Goal: Entertainment & Leisure: Consume media (video, audio)

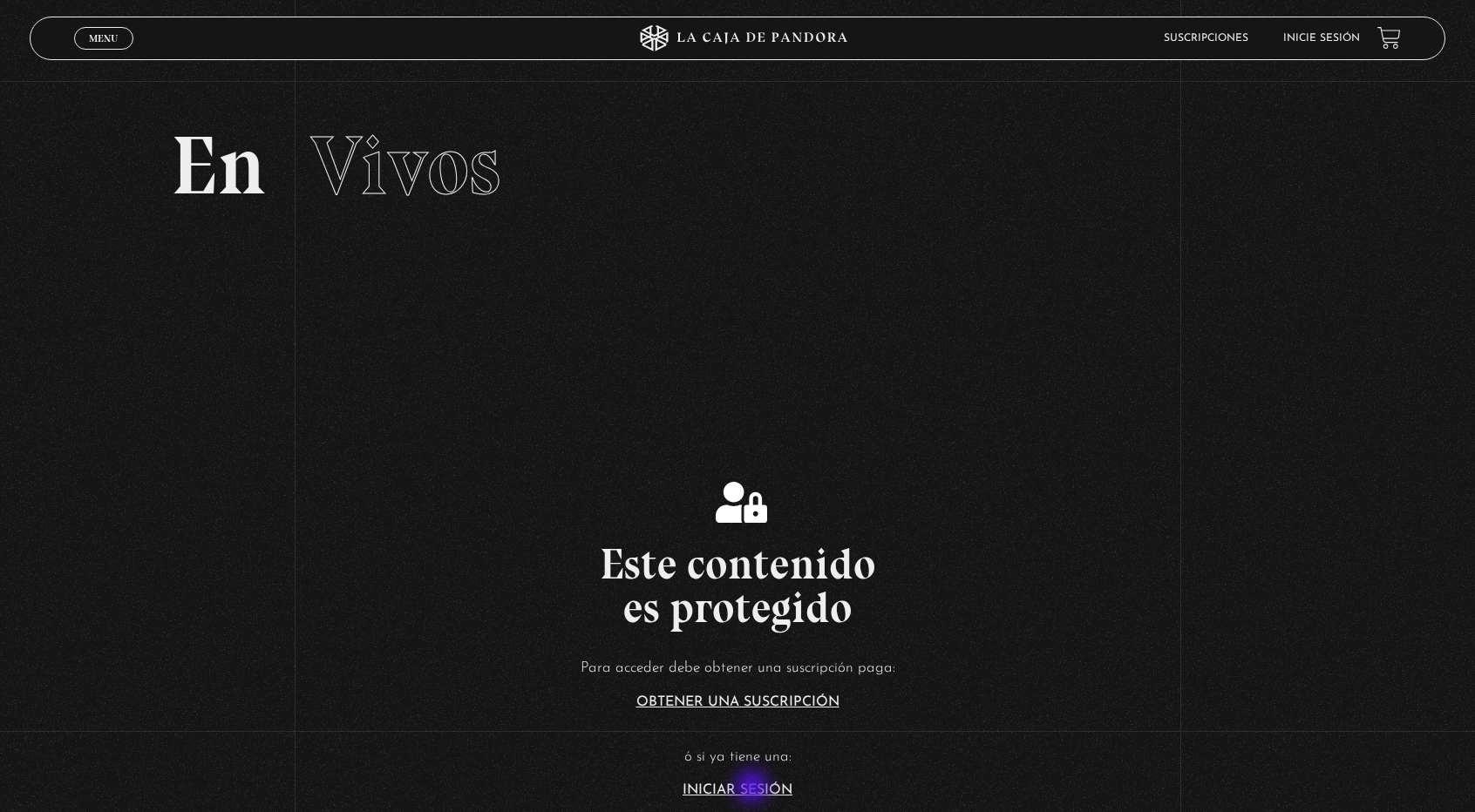
click at [753, 789] on link "Iniciar Sesión" at bounding box center [737, 790] width 109 height 14
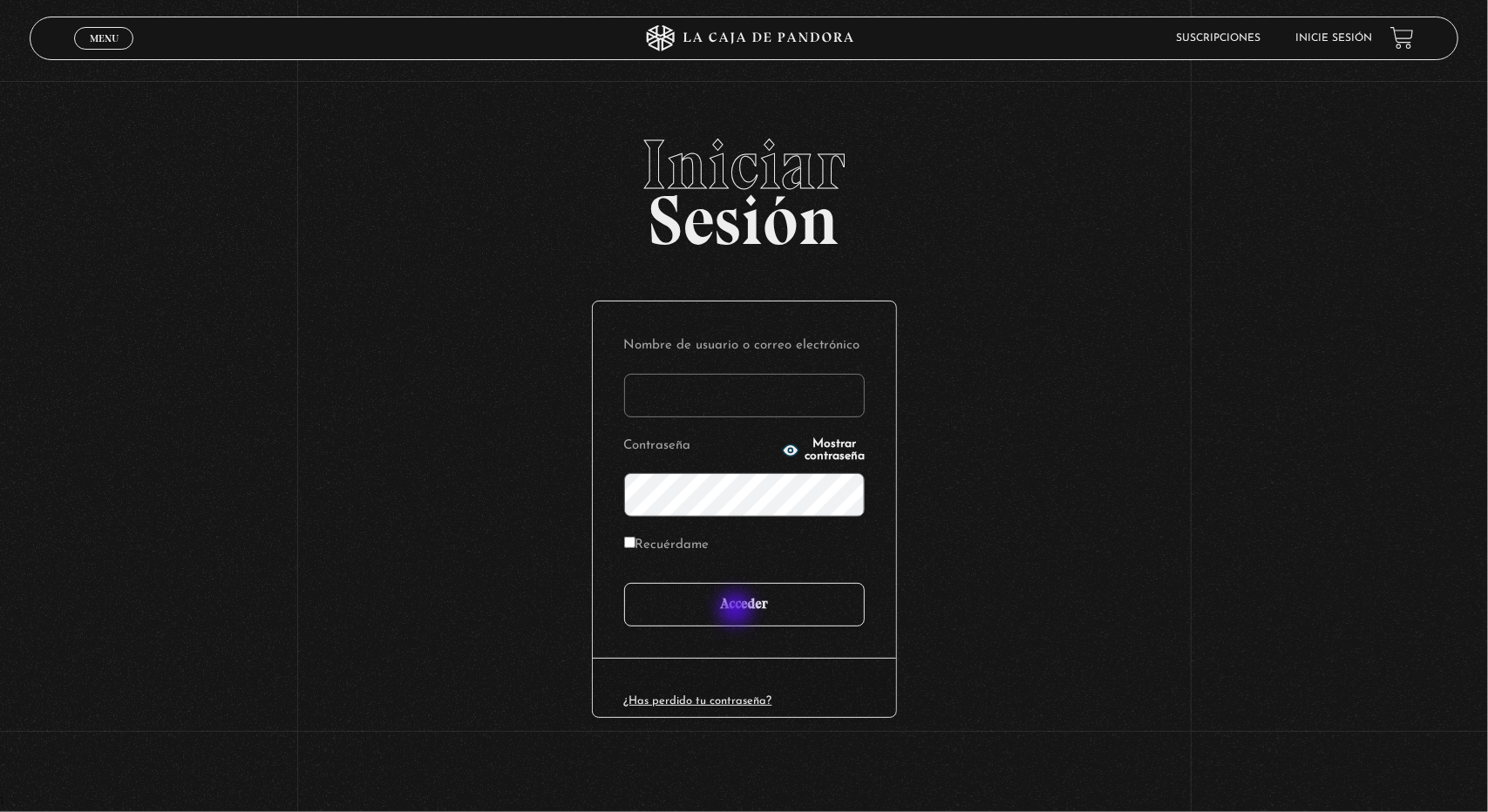
type input "[EMAIL_ADDRESS][DOMAIN_NAME]"
click at [737, 611] on input "Acceder" at bounding box center [744, 605] width 240 height 44
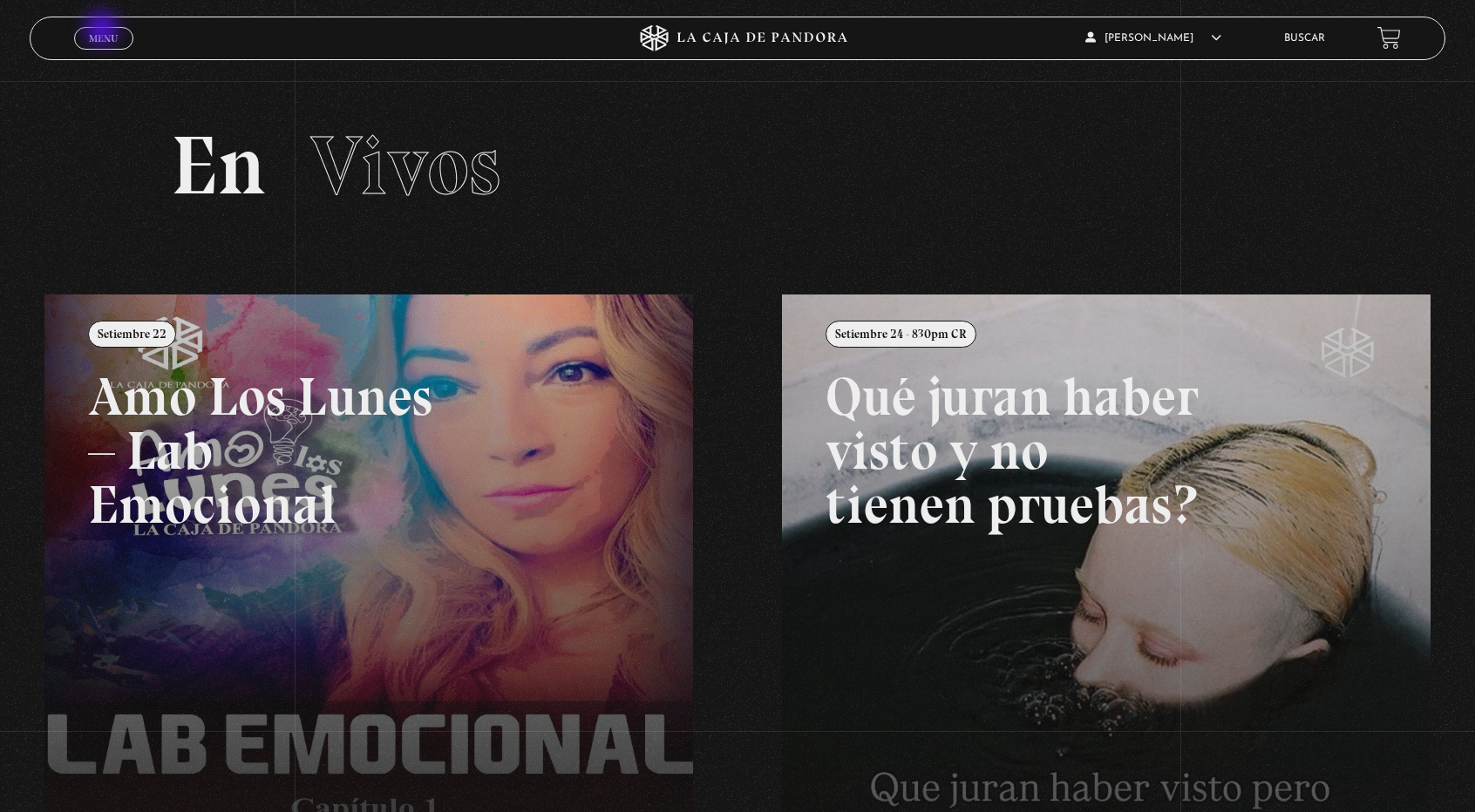
click at [104, 33] on span "Menu" at bounding box center [103, 37] width 29 height 10
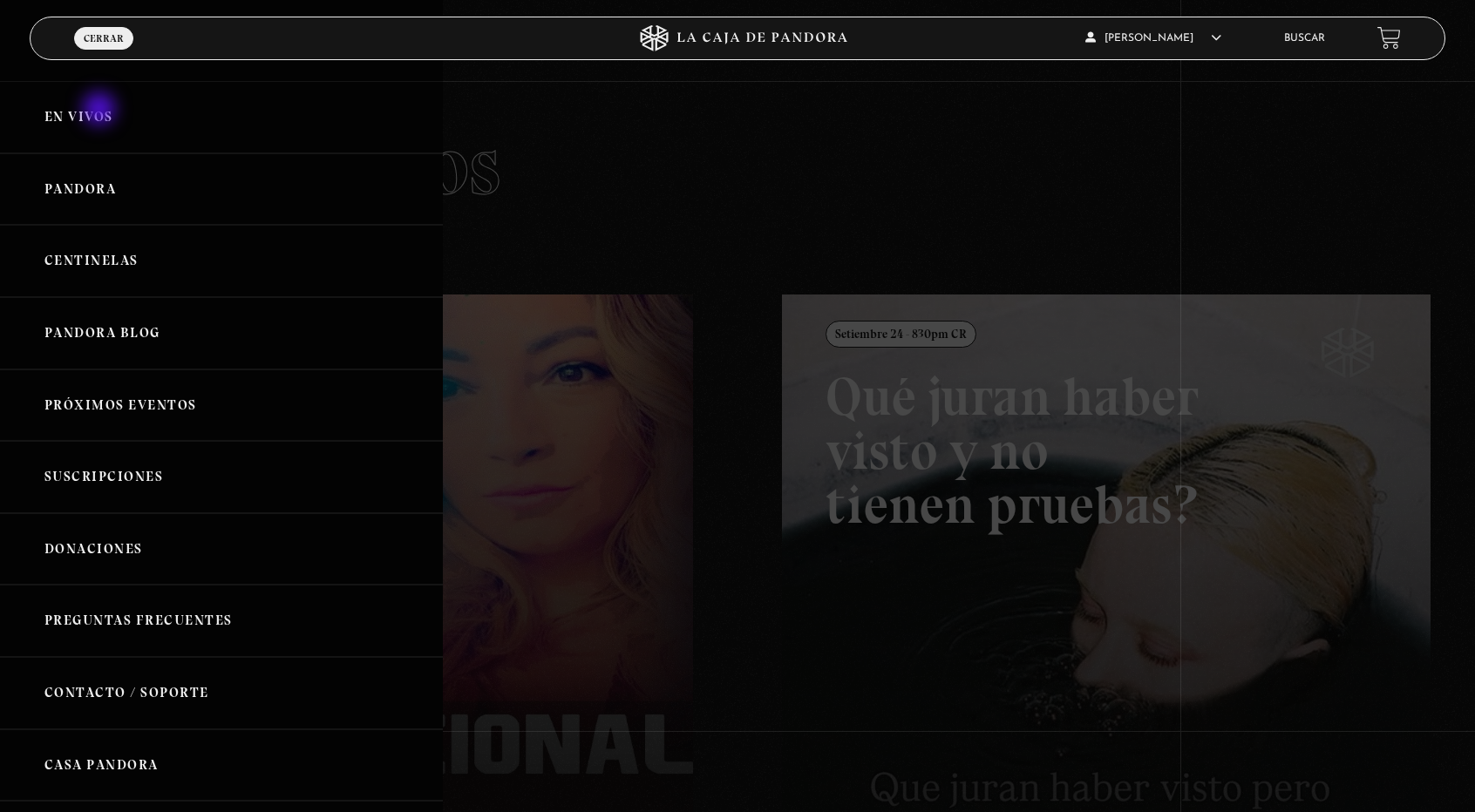
click at [101, 110] on link "En vivos" at bounding box center [222, 117] width 443 height 72
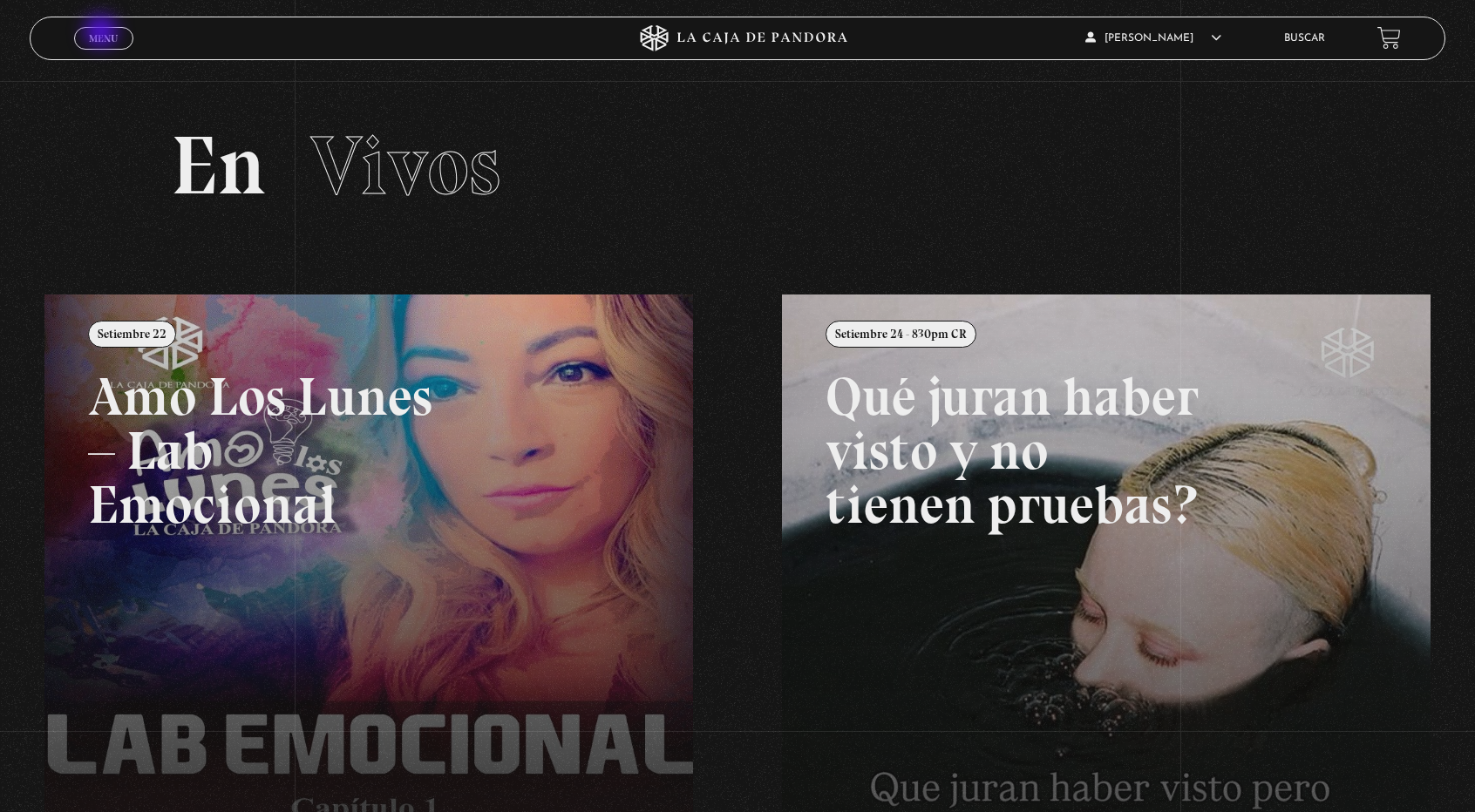
click at [103, 33] on span "Menu" at bounding box center [103, 37] width 29 height 10
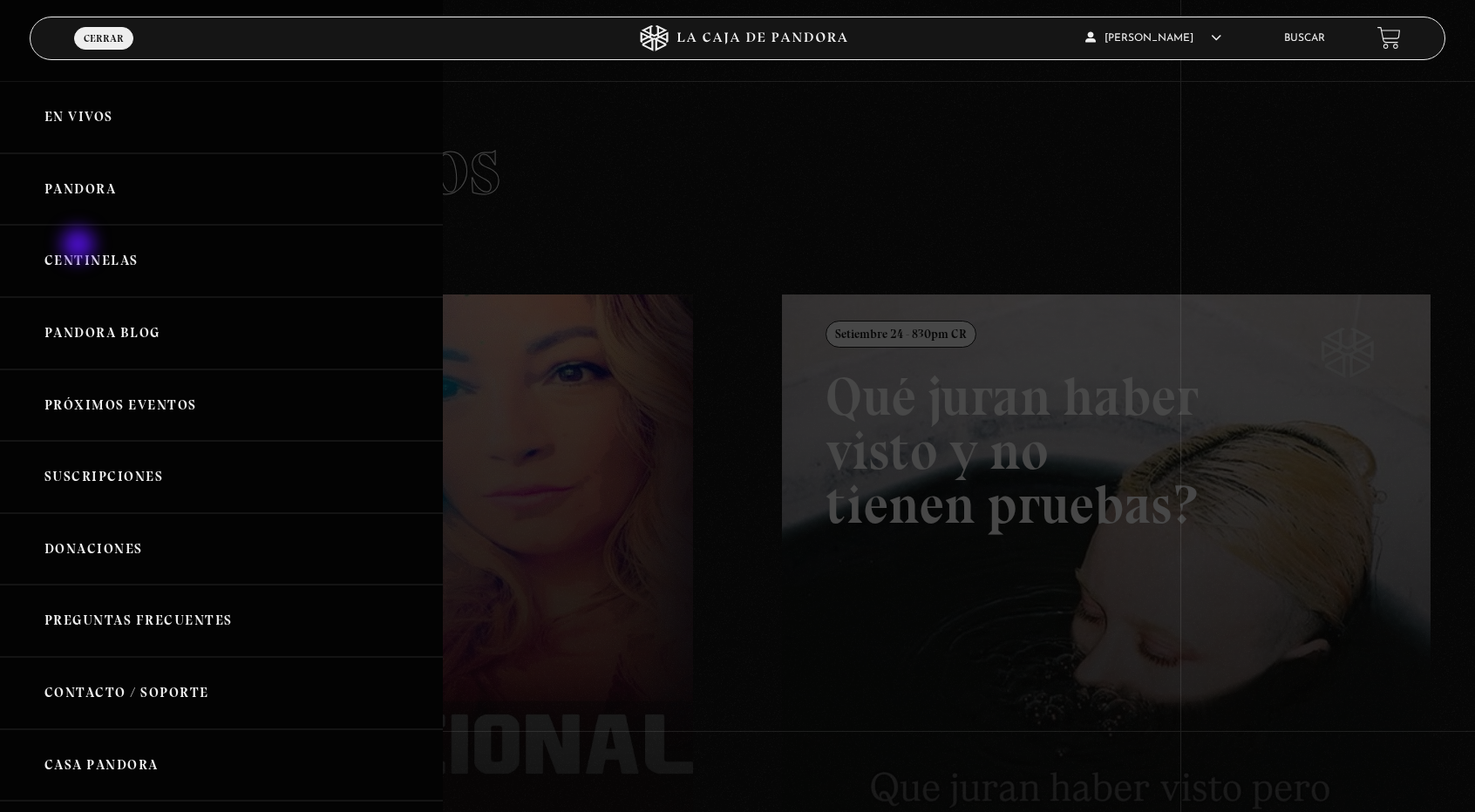
click at [80, 247] on link "Centinelas" at bounding box center [222, 261] width 443 height 72
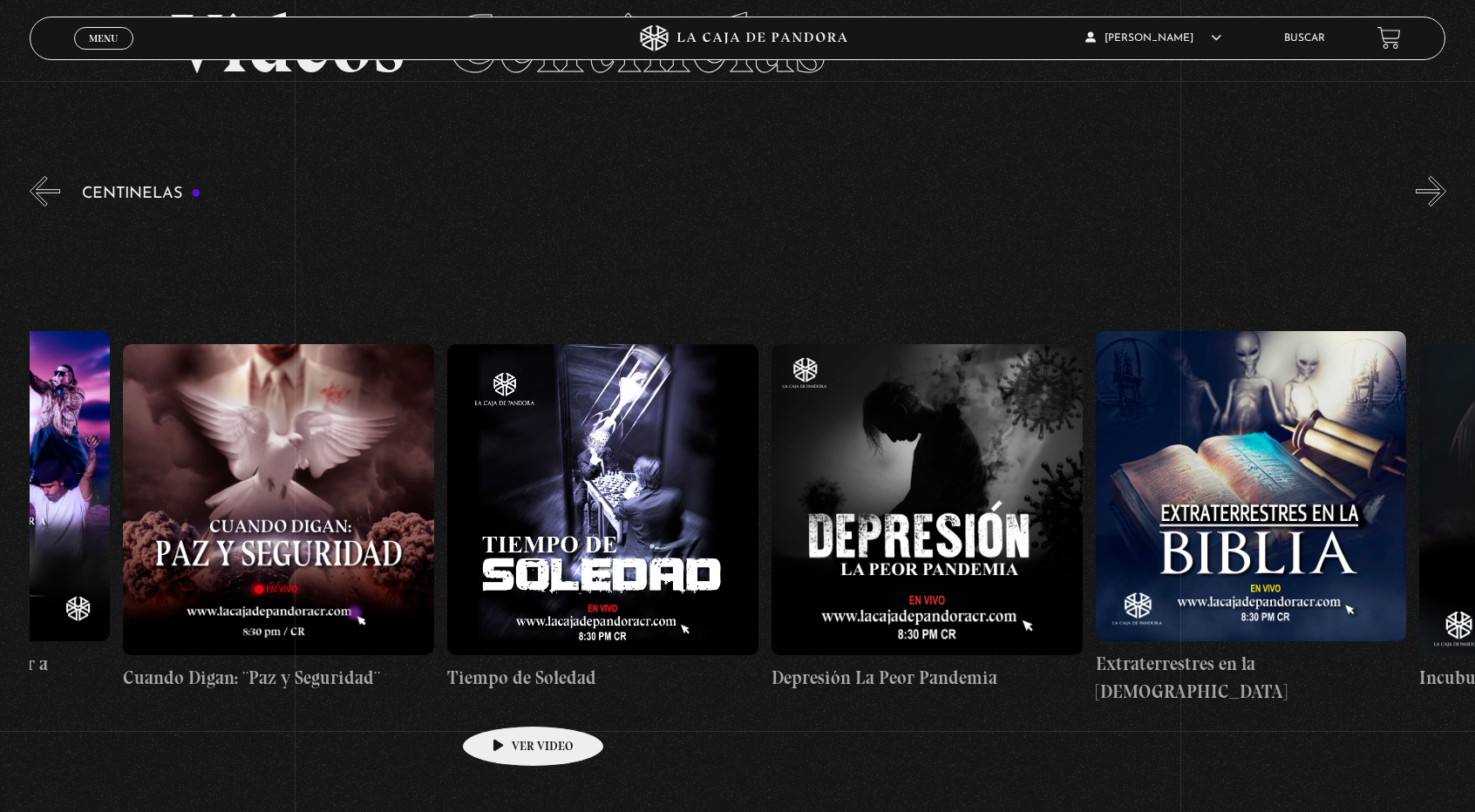
scroll to position [0, 9657]
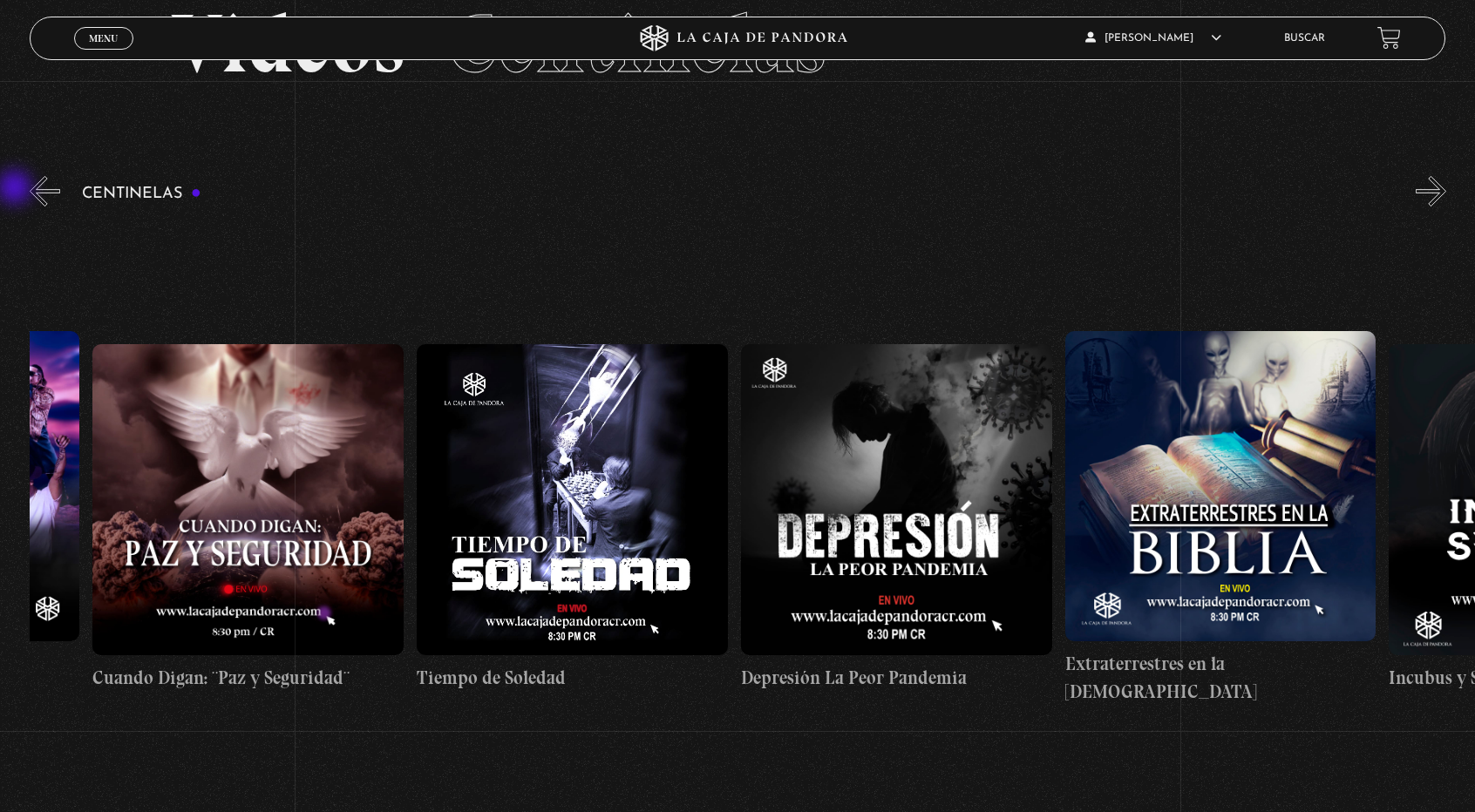
click at [17, 189] on section "Centinelas" at bounding box center [738, 538] width 1475 height 731
click at [40, 191] on button "«" at bounding box center [45, 191] width 31 height 31
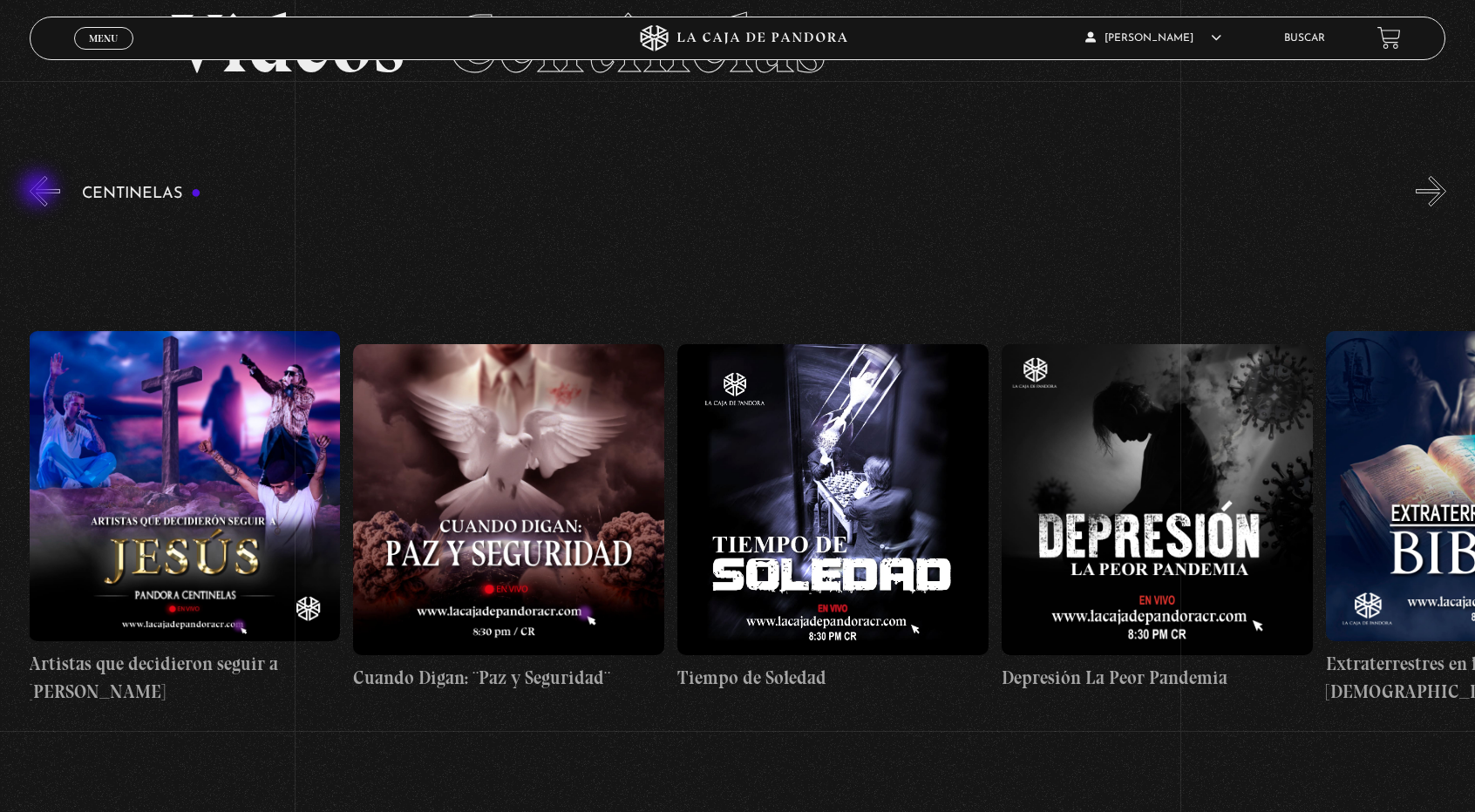
scroll to position [0, 9396]
click at [107, 45] on link "Menu Cerrar" at bounding box center [103, 38] width 59 height 22
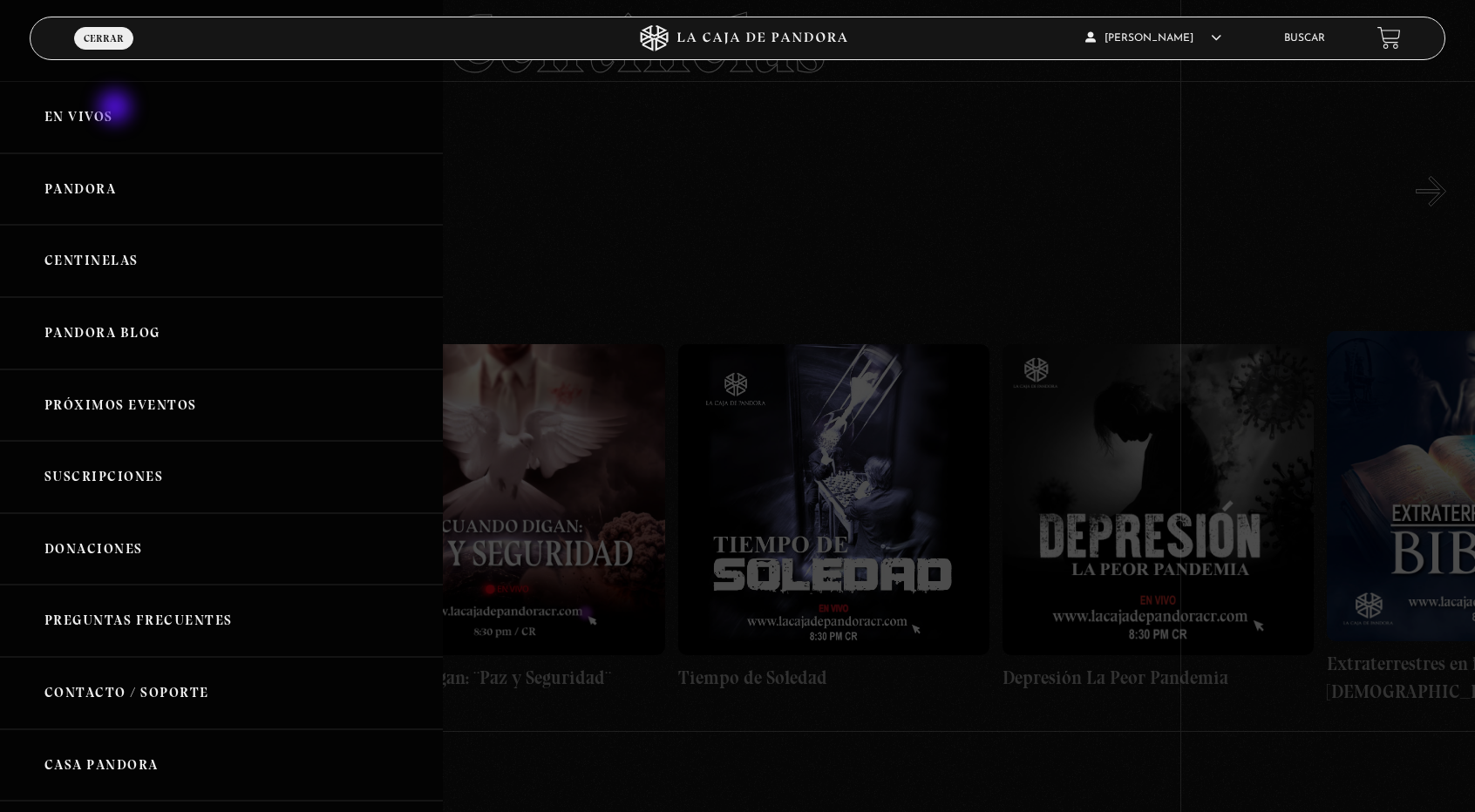
click at [117, 109] on link "En vivos" at bounding box center [222, 117] width 443 height 72
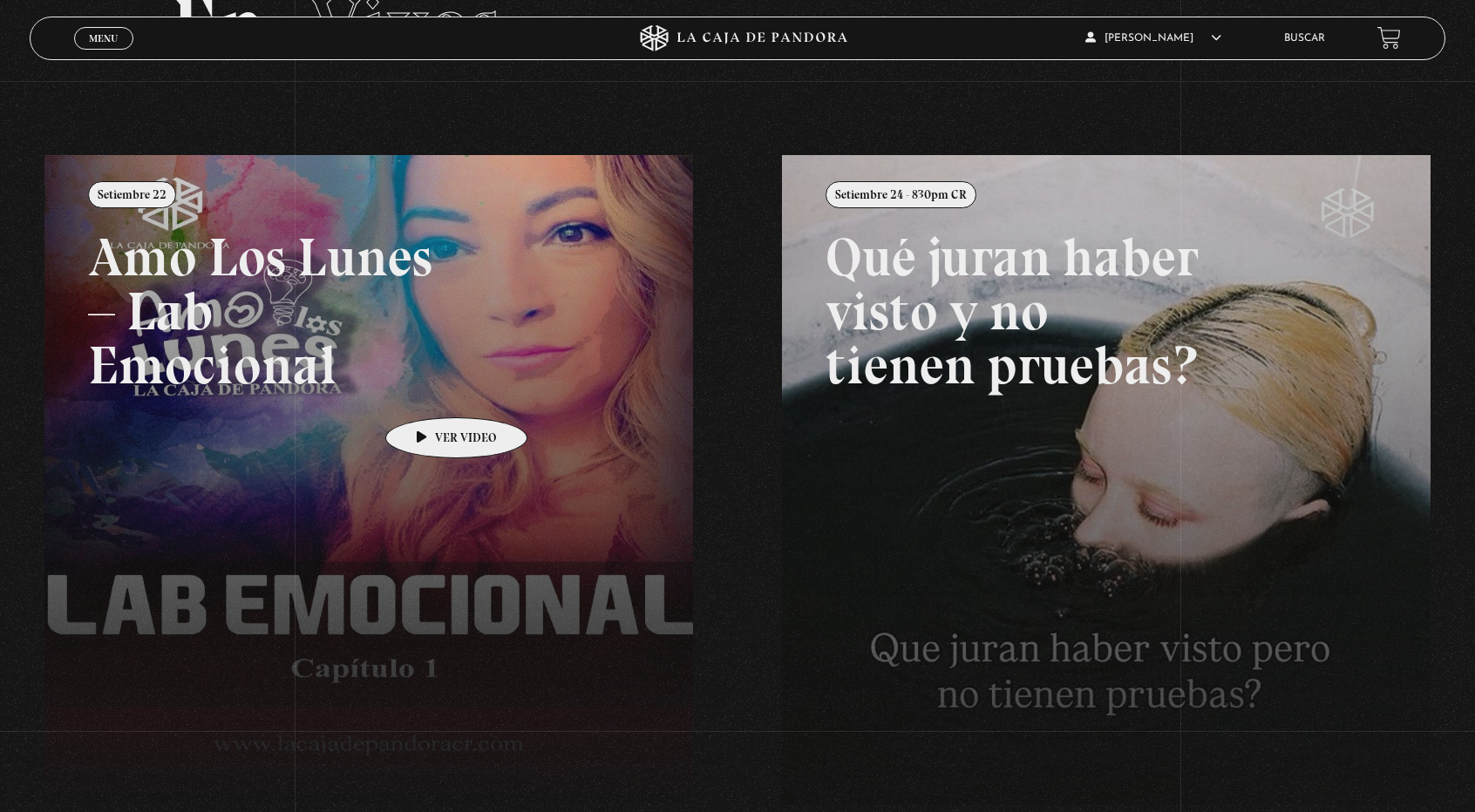
scroll to position [143, 0]
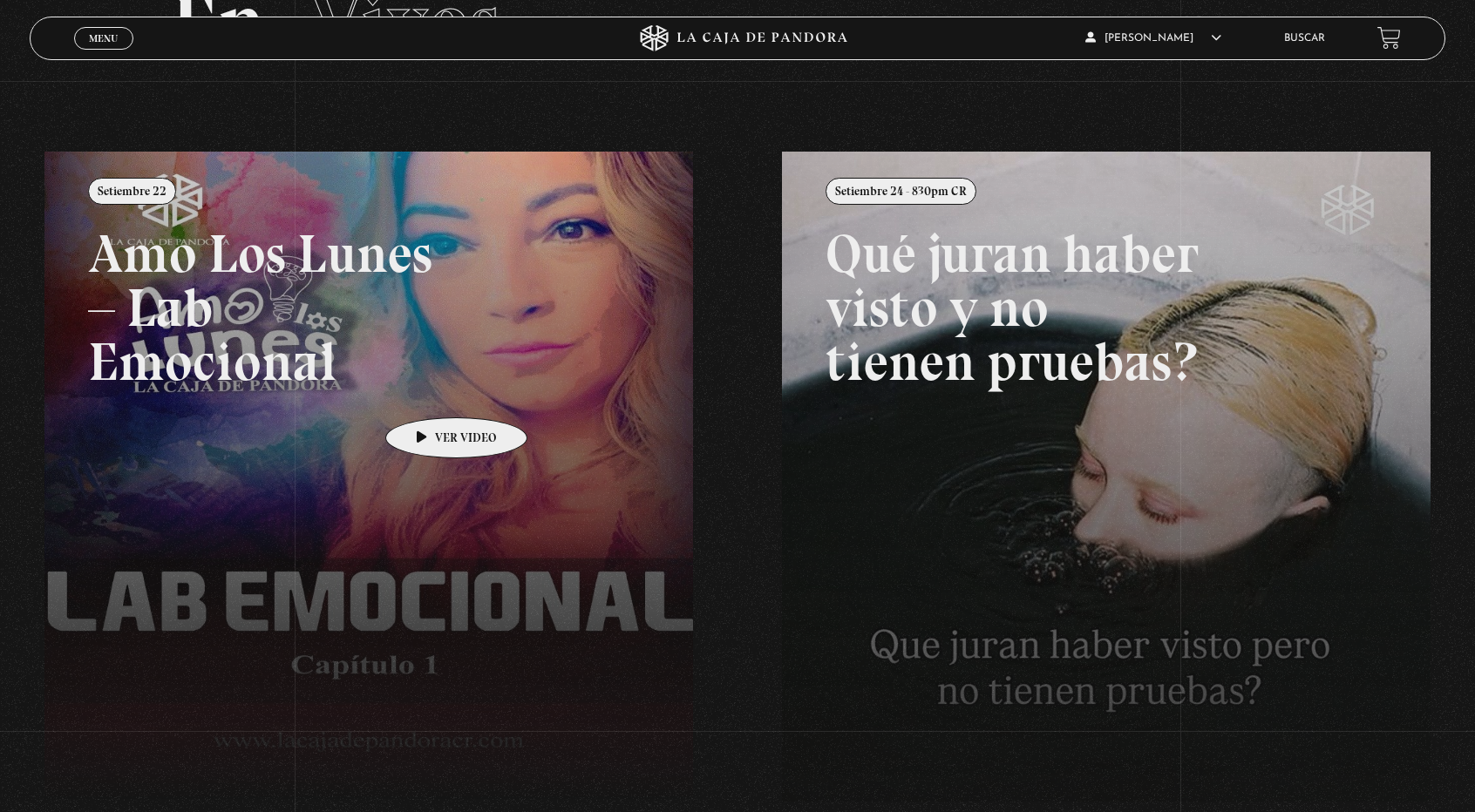
click at [429, 392] on link at bounding box center [782, 557] width 1475 height 812
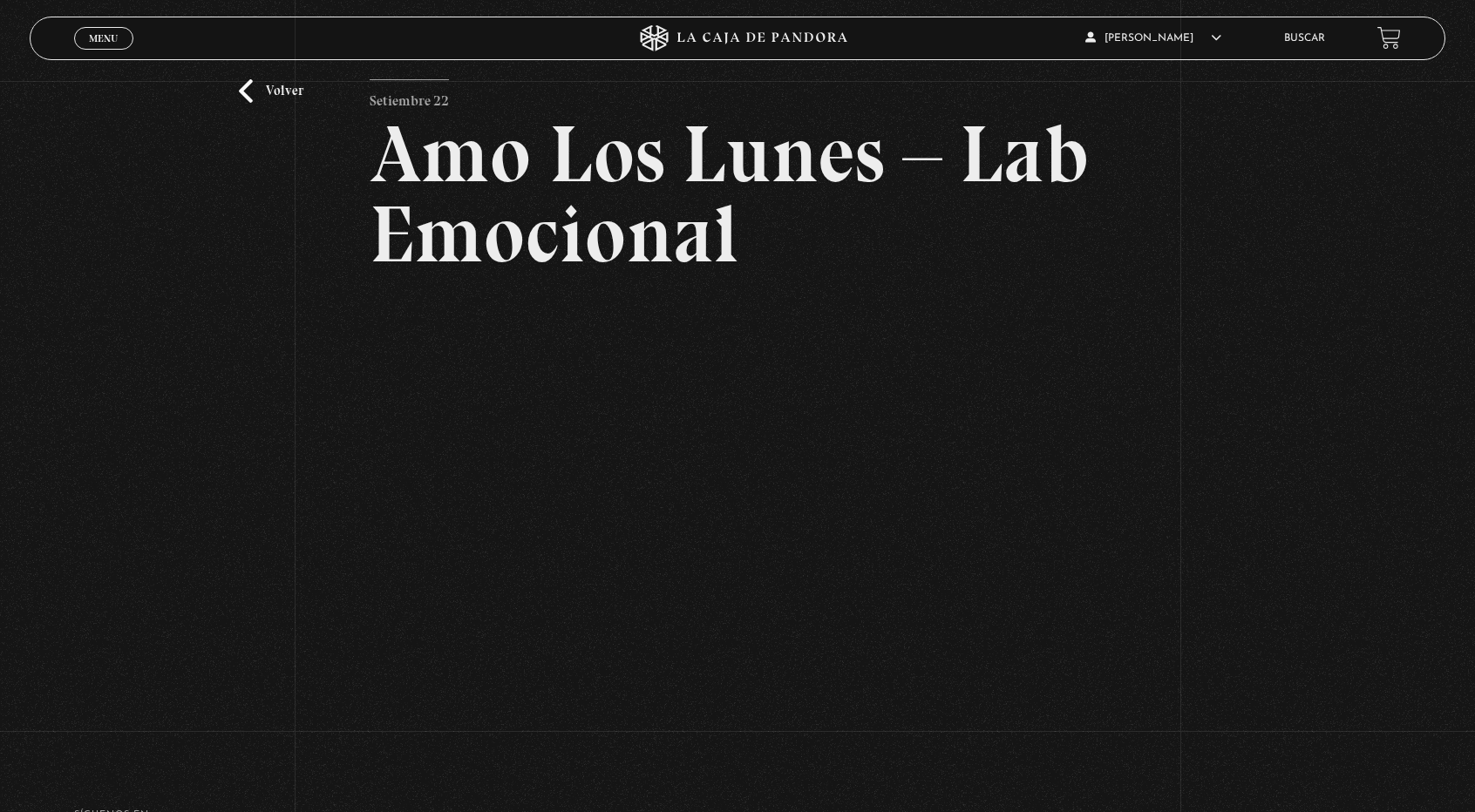
scroll to position [85, 0]
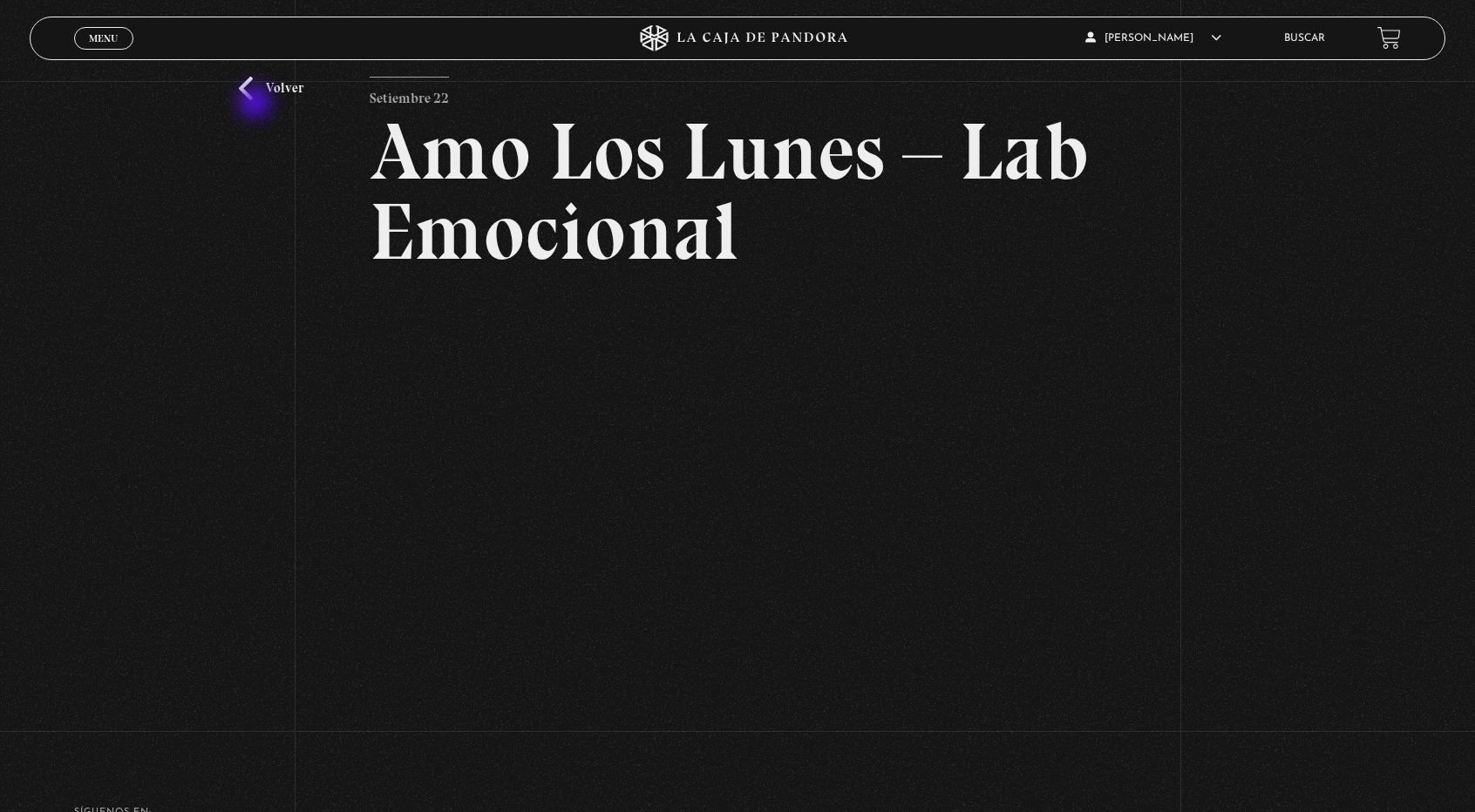
click at [256, 103] on div "Volver Setiembre 22 Amo Los Lunes – Lab Emocional" at bounding box center [738, 371] width 1475 height 751
click at [277, 87] on link "Volver" at bounding box center [270, 88] width 64 height 23
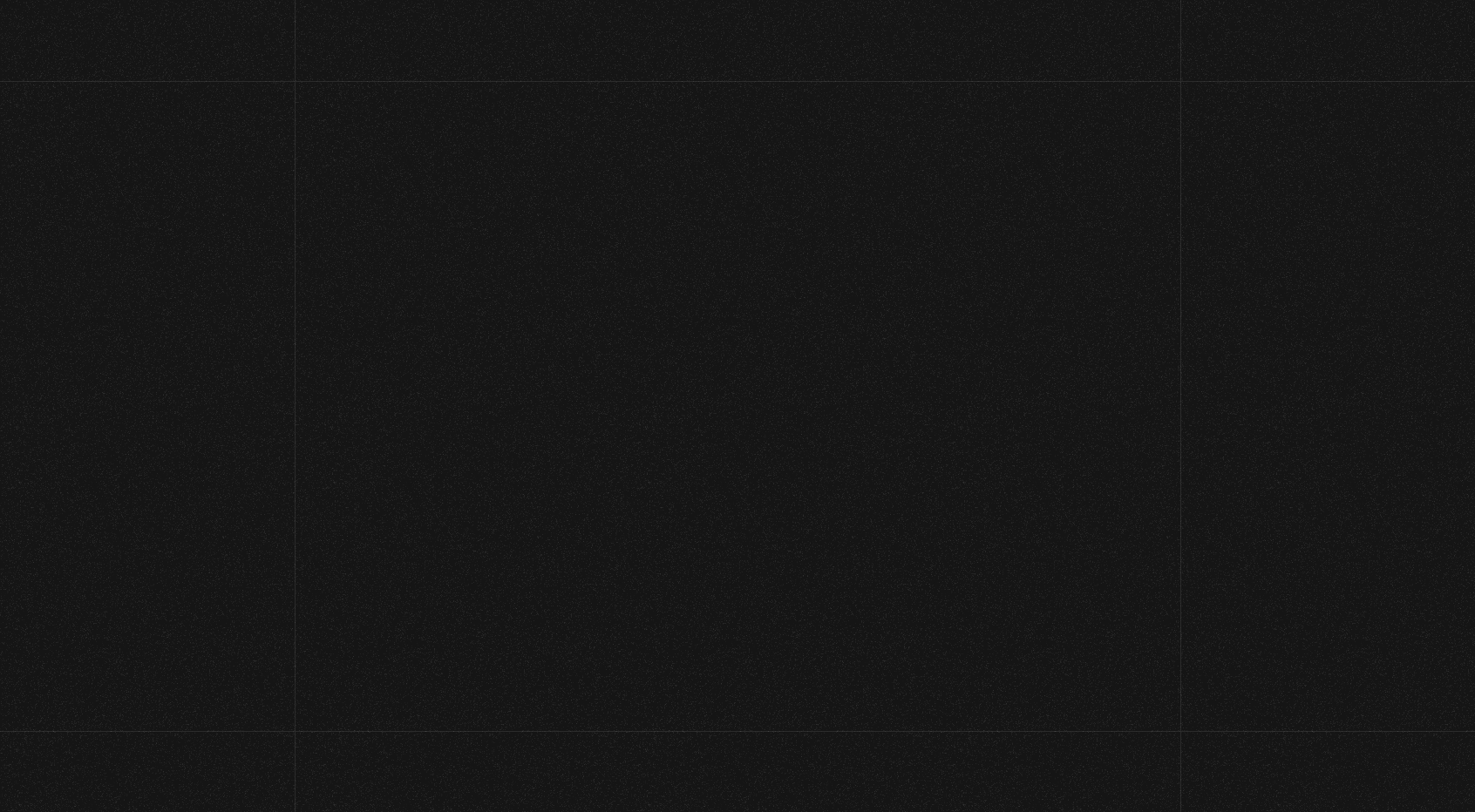
scroll to position [151, 0]
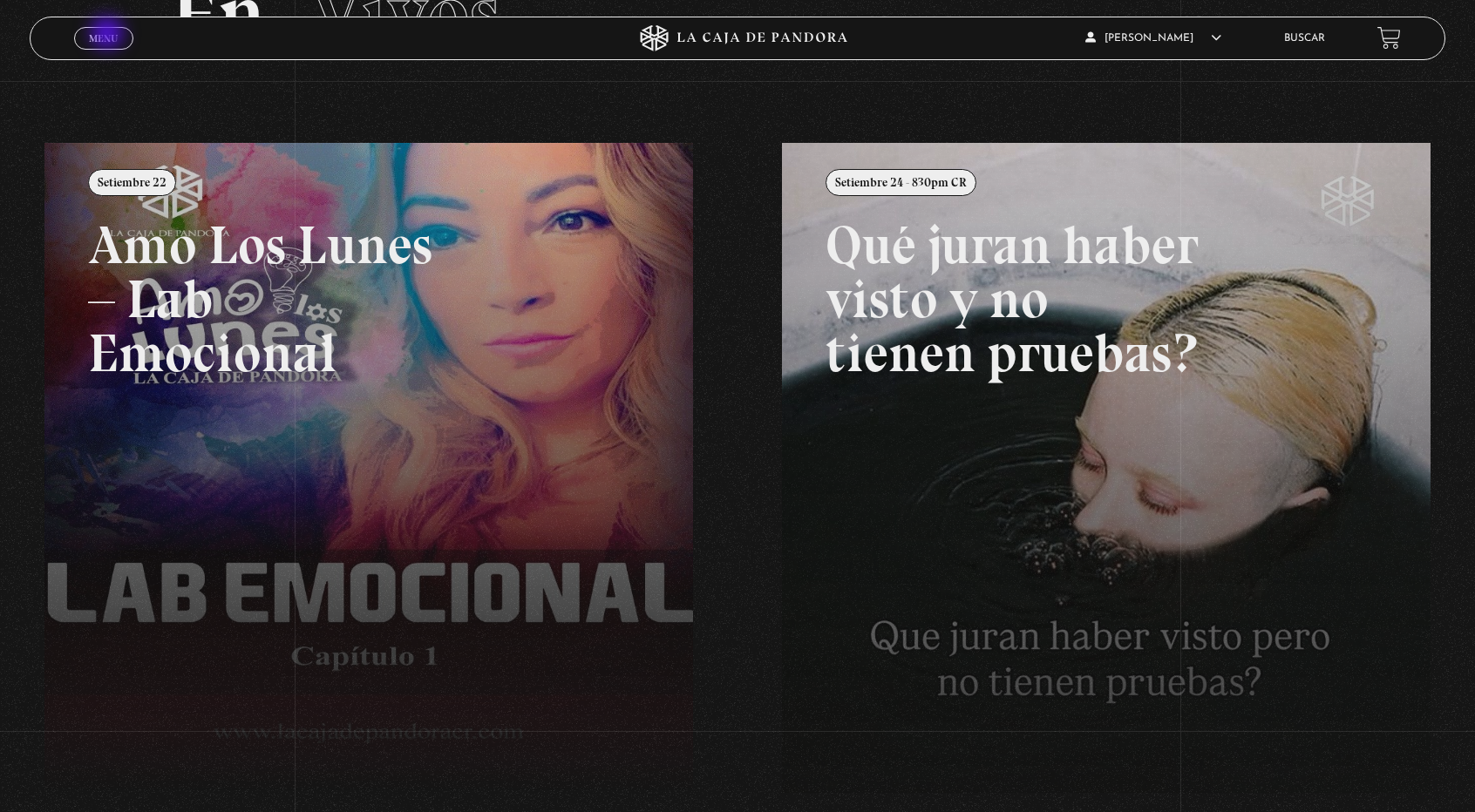
click at [109, 35] on span "Menu" at bounding box center [103, 37] width 29 height 10
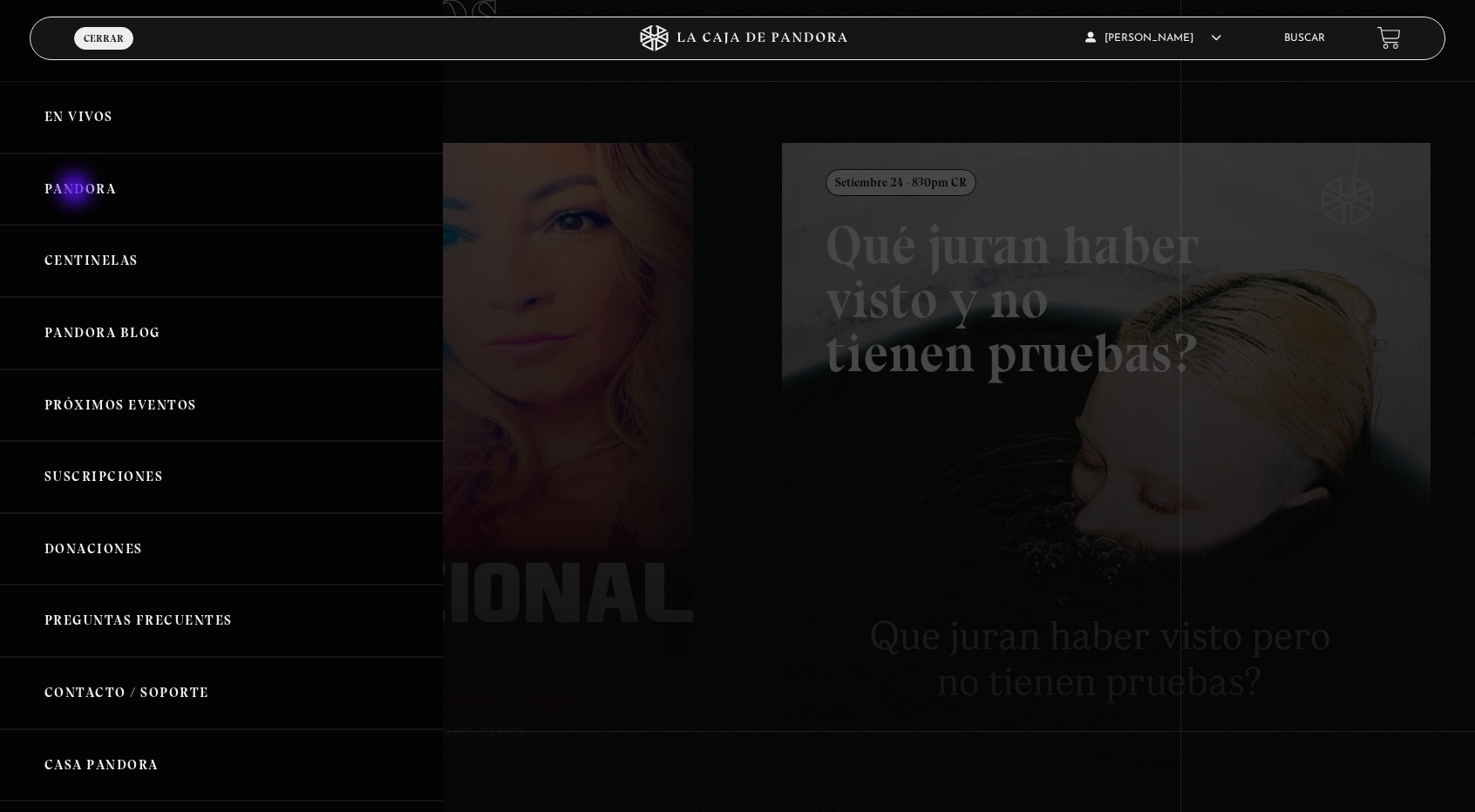
click at [77, 191] on link "Pandora" at bounding box center [222, 189] width 443 height 72
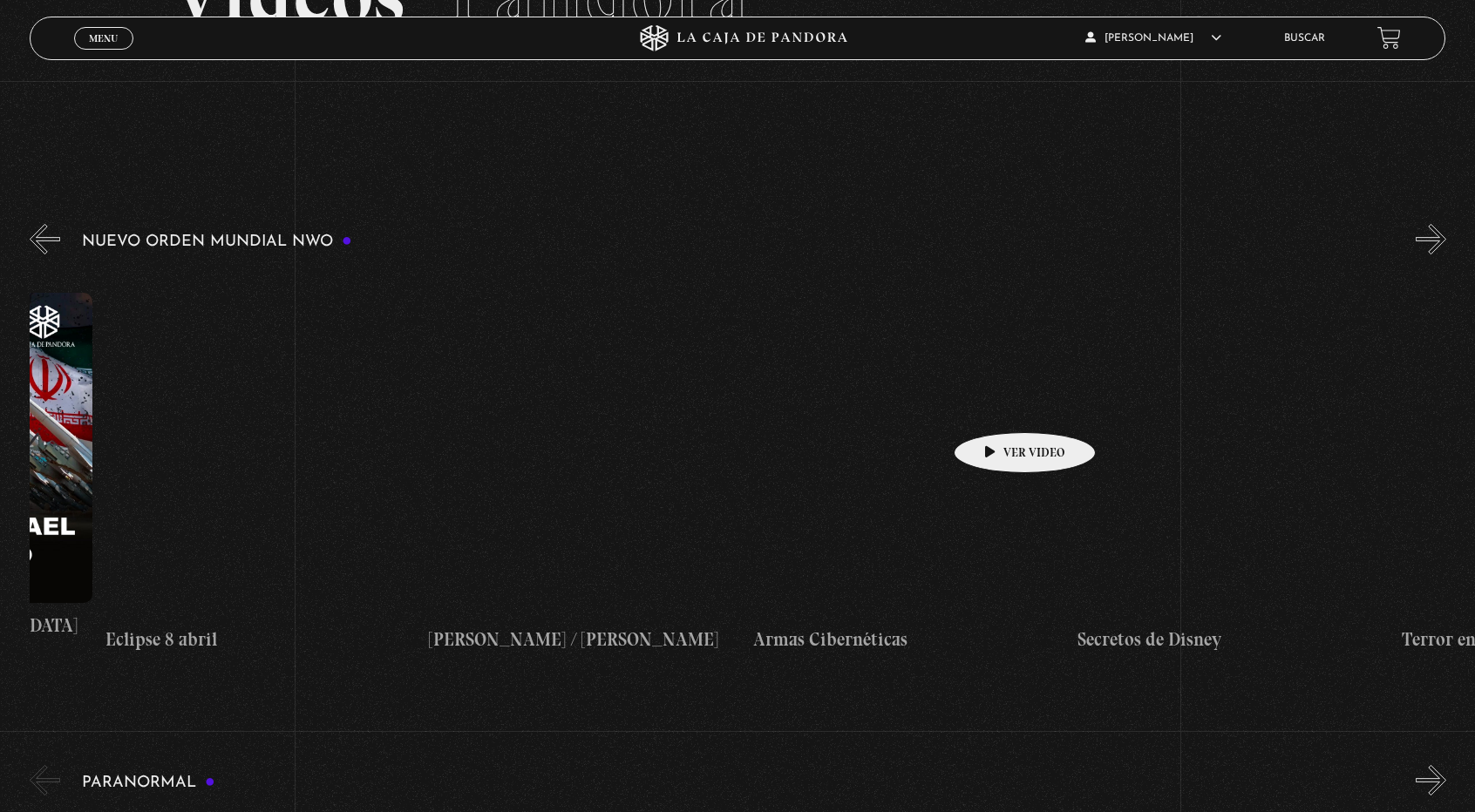
scroll to position [0, 6092]
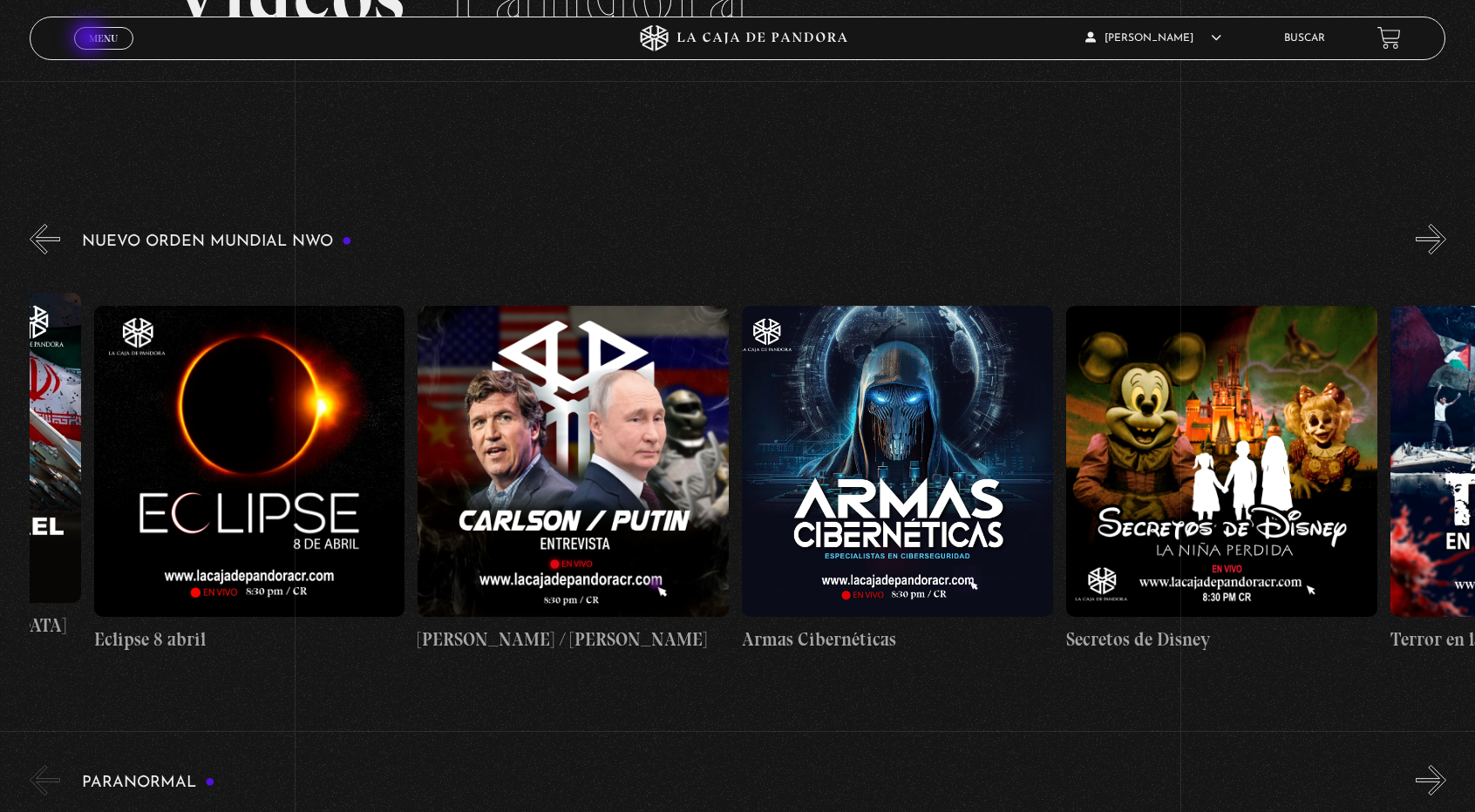
click at [91, 39] on span "Menu" at bounding box center [103, 37] width 29 height 10
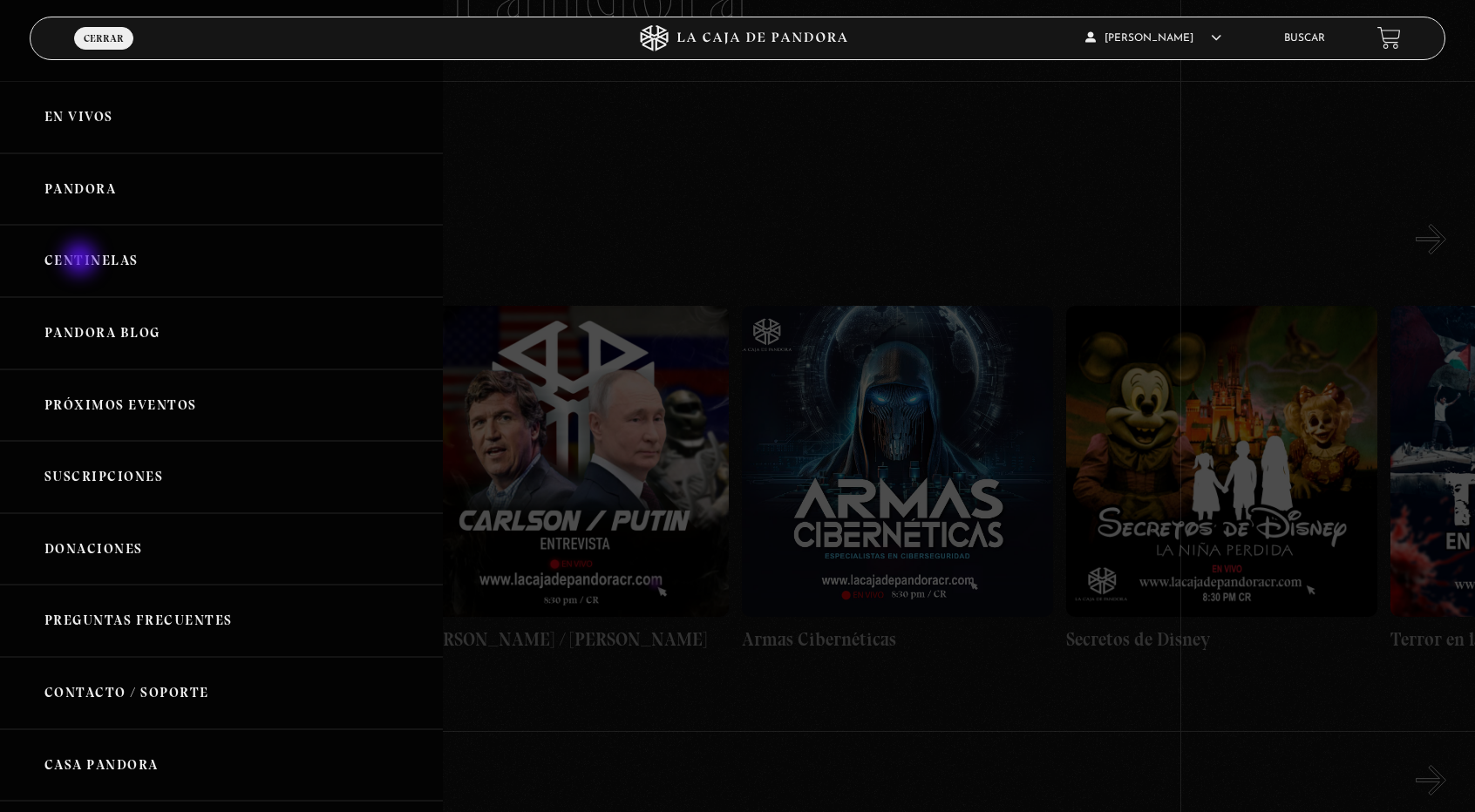
click at [82, 261] on link "Centinelas" at bounding box center [222, 261] width 443 height 72
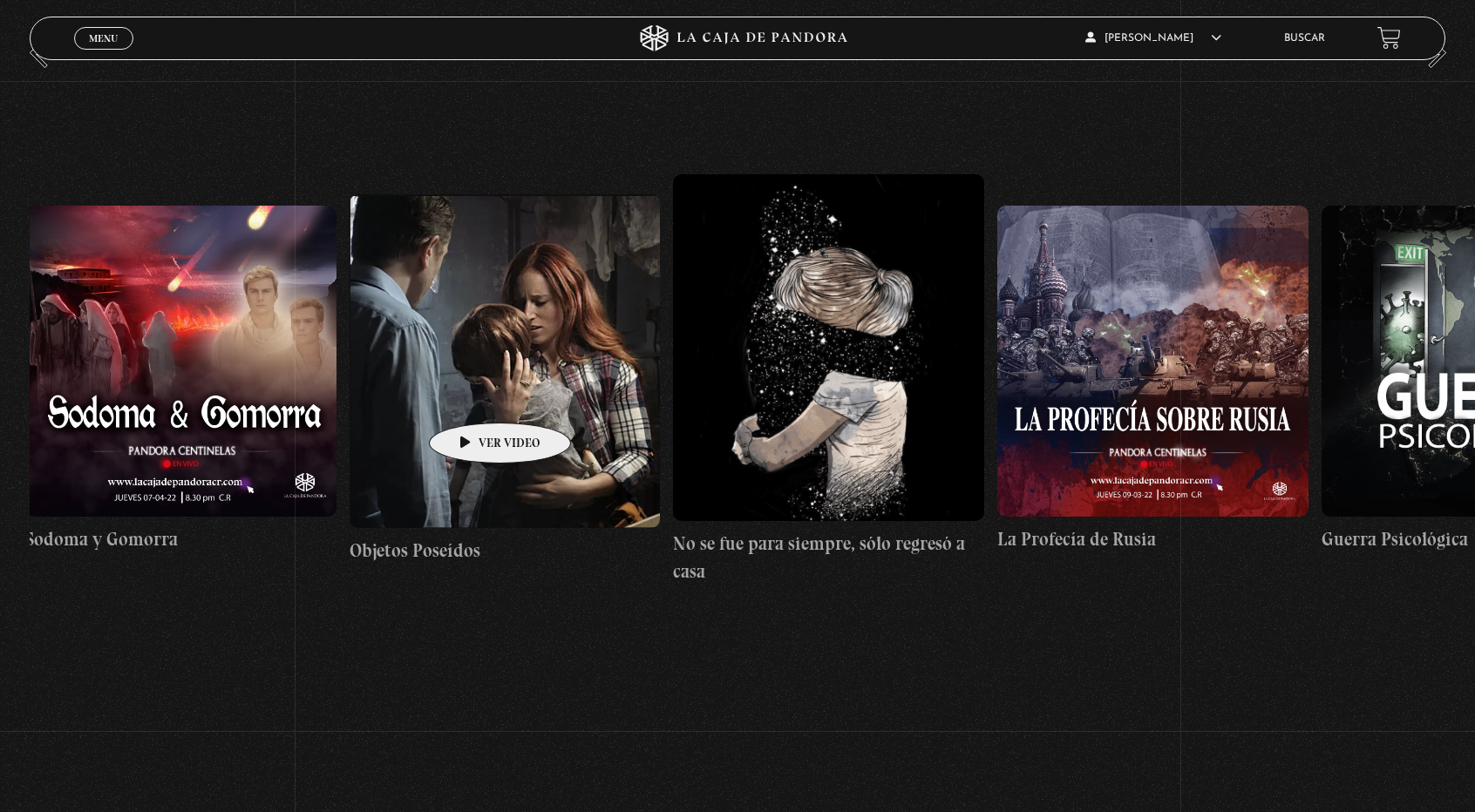
scroll to position [0, 22340]
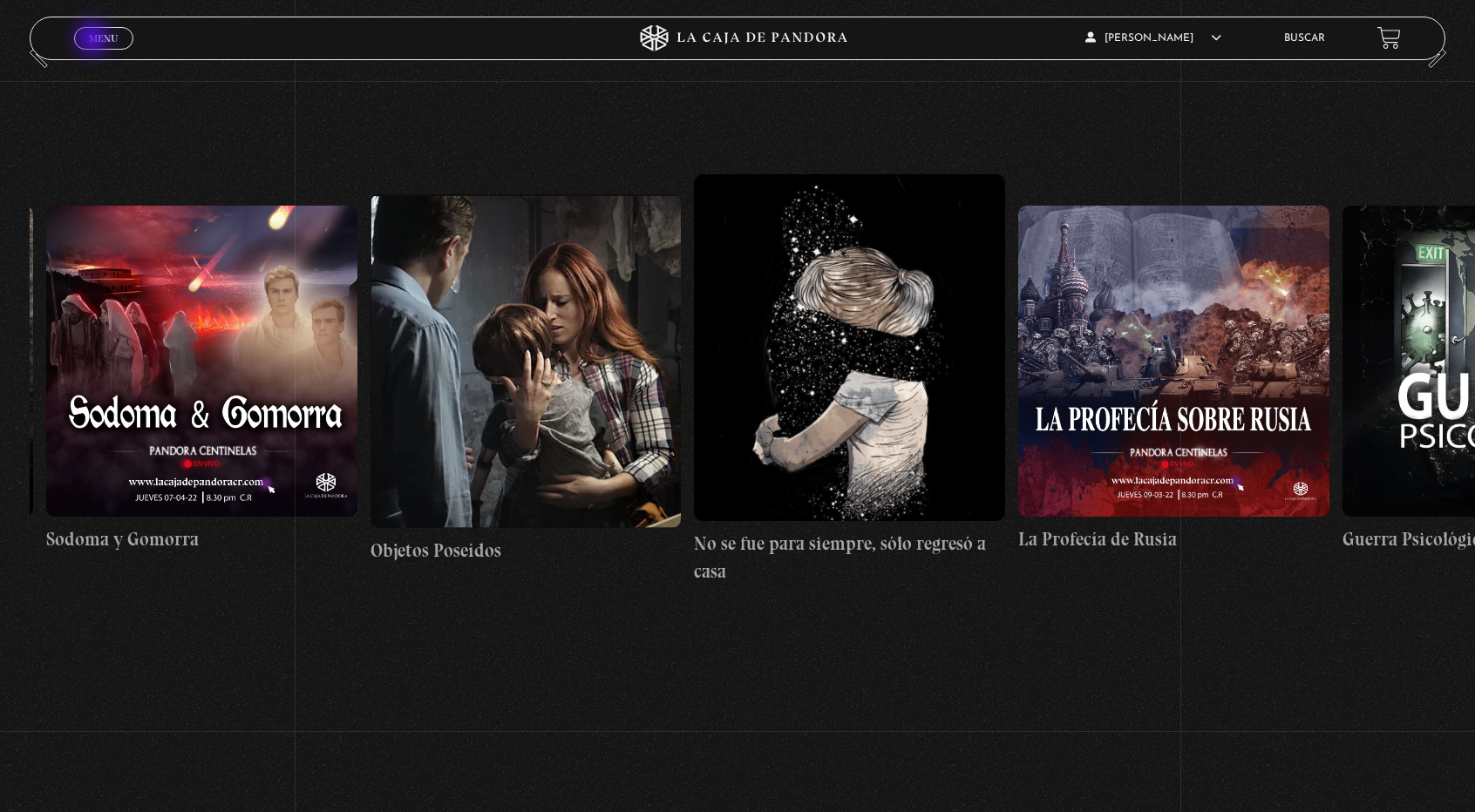
click at [94, 40] on span "Menu" at bounding box center [103, 37] width 29 height 10
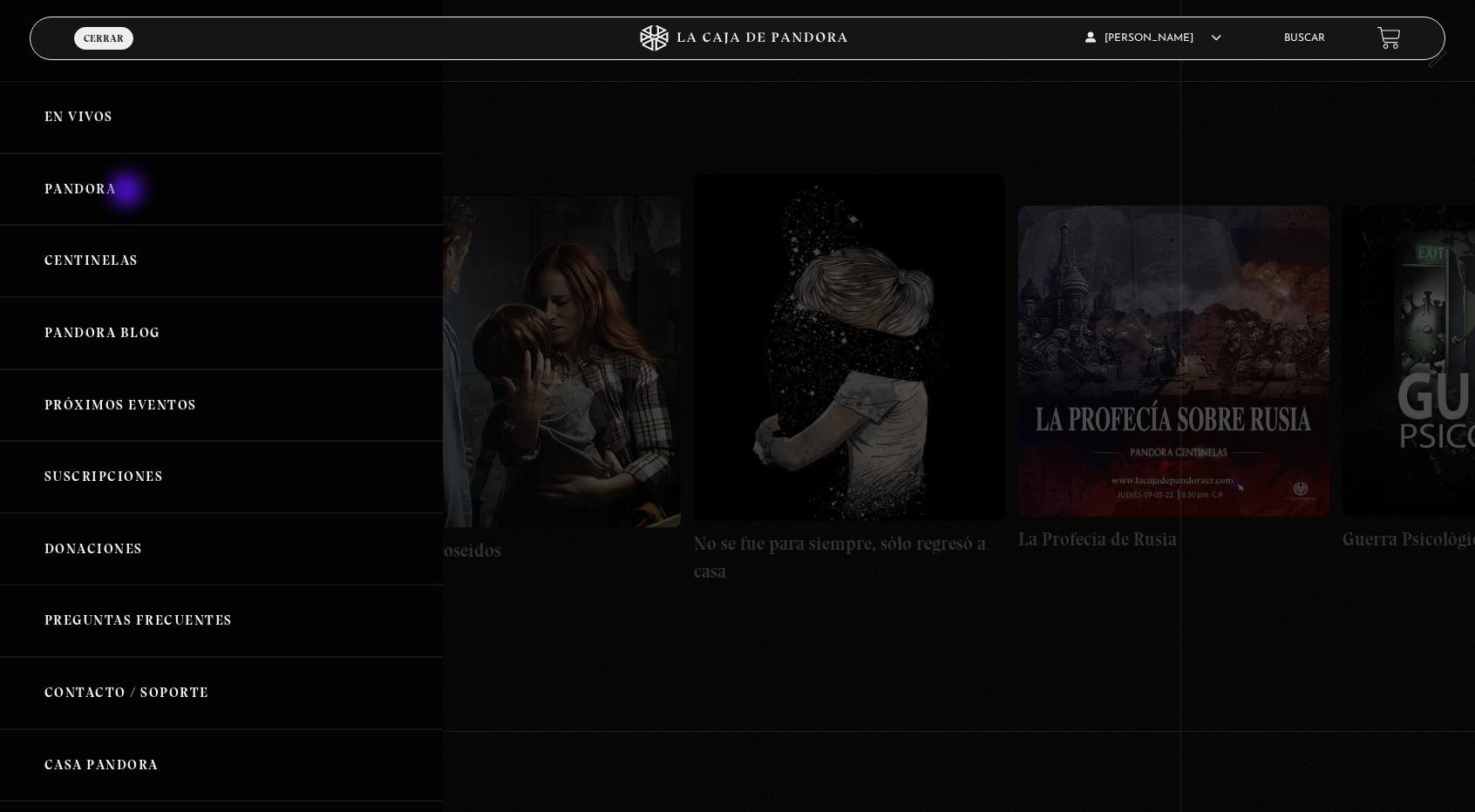
click at [128, 192] on link "Pandora" at bounding box center [222, 189] width 443 height 72
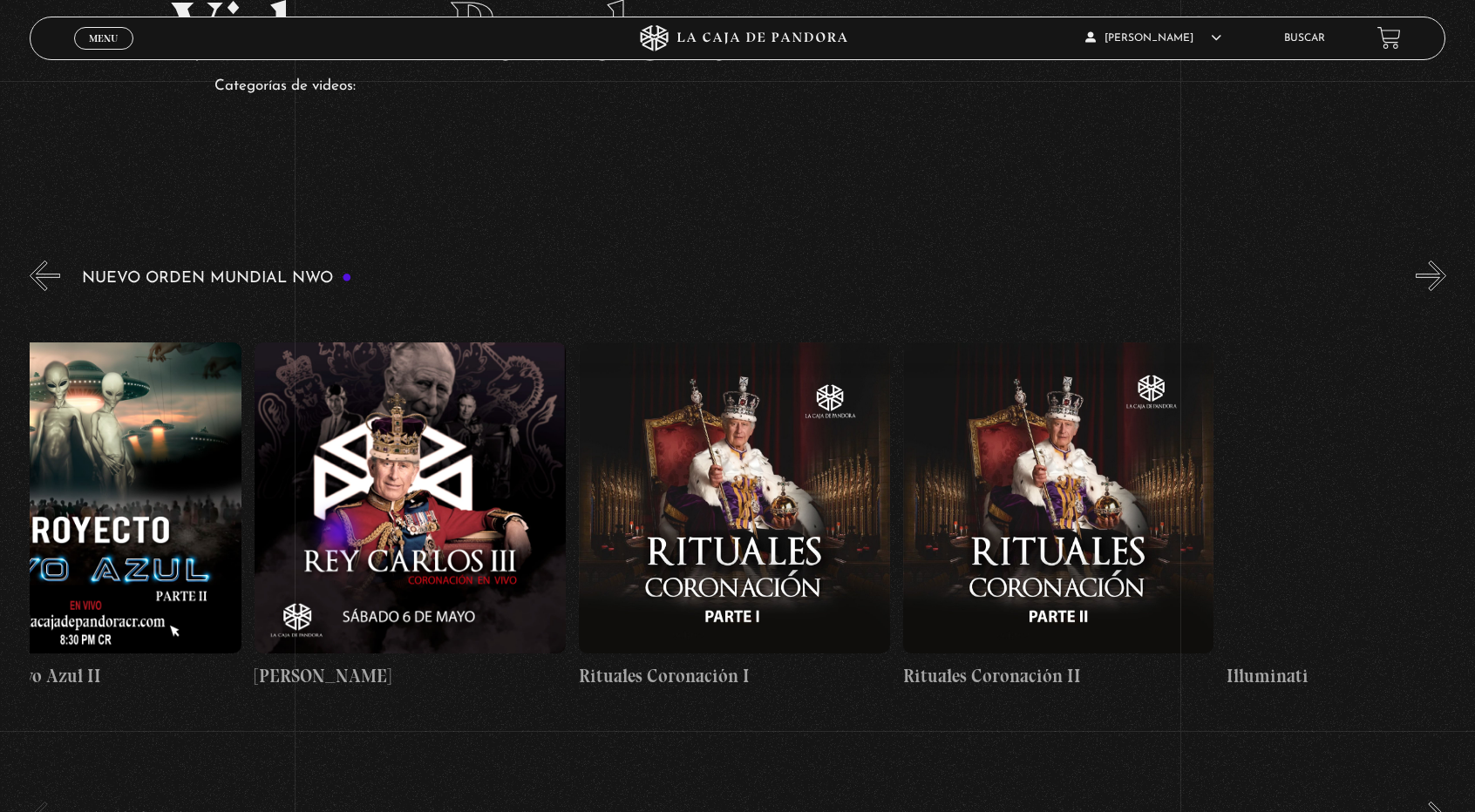
scroll to position [0, 9823]
